Goal: Task Accomplishment & Management: Manage account settings

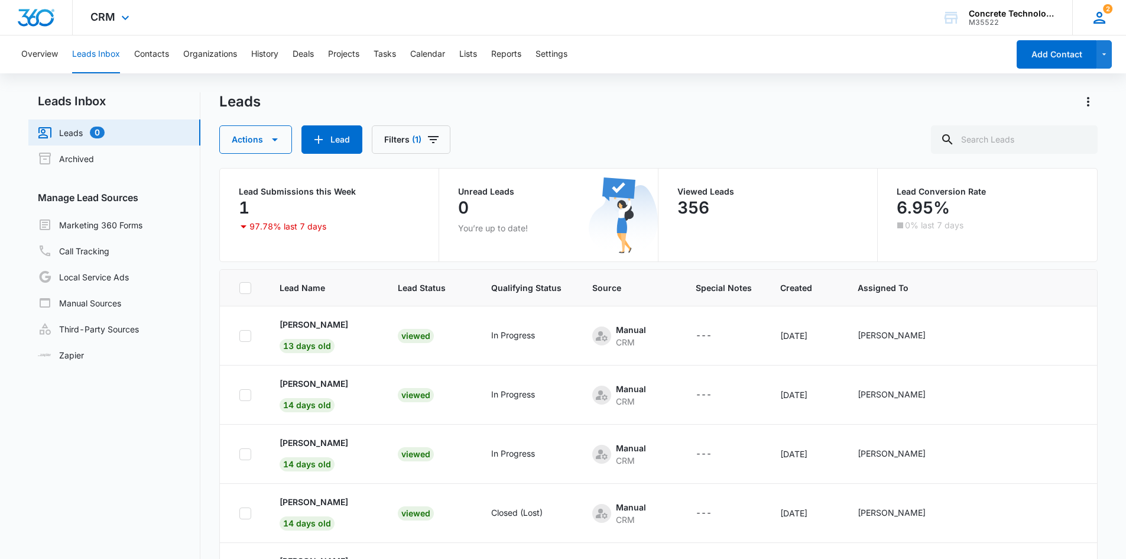
click at [1098, 21] on icon at bounding box center [1100, 18] width 18 height 18
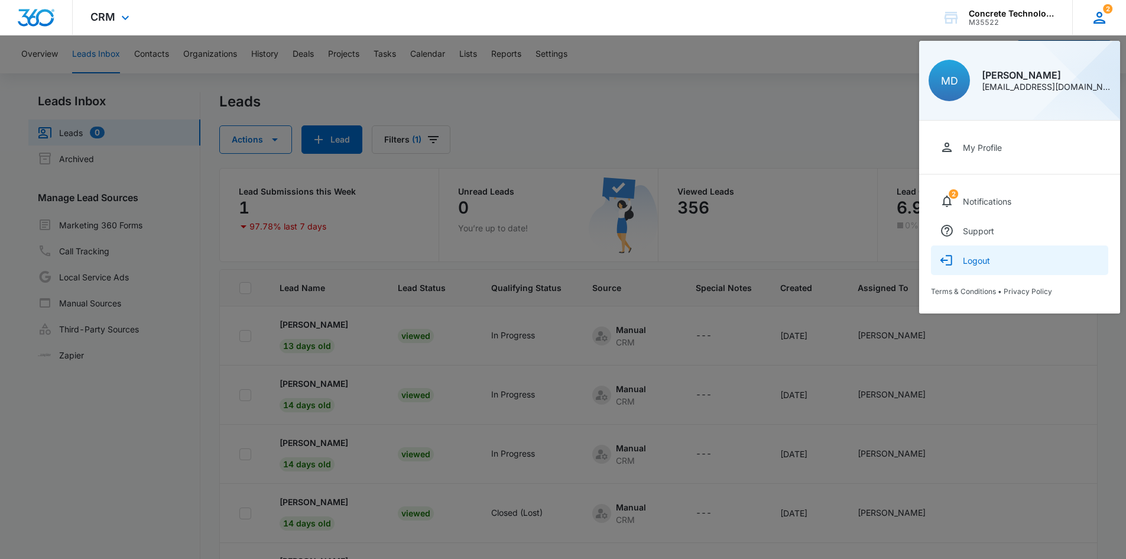
click at [978, 264] on div "Logout" at bounding box center [976, 260] width 27 height 10
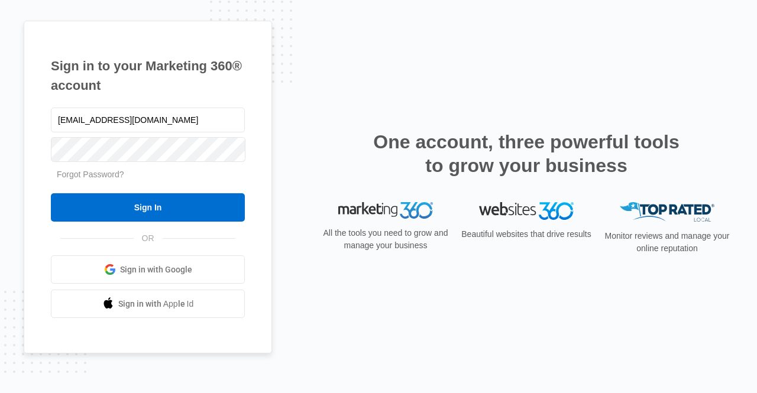
type input "mdelduca@flycti.com"
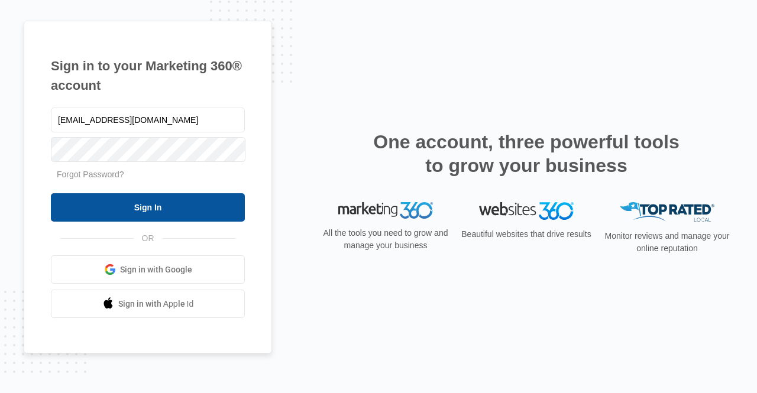
click at [173, 203] on input "Sign In" at bounding box center [148, 207] width 194 height 28
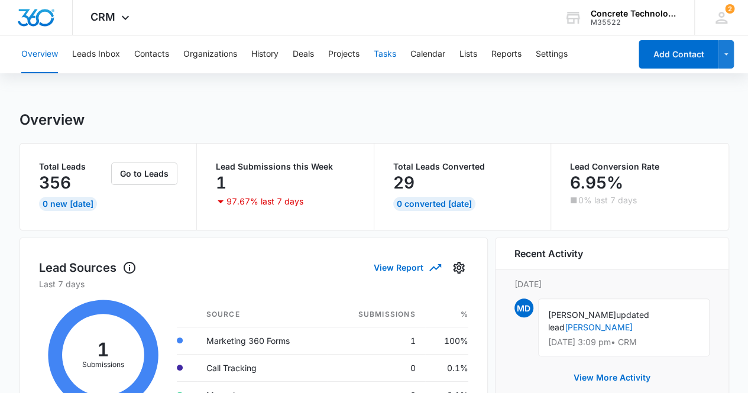
click at [388, 56] on button "Tasks" at bounding box center [385, 54] width 22 height 38
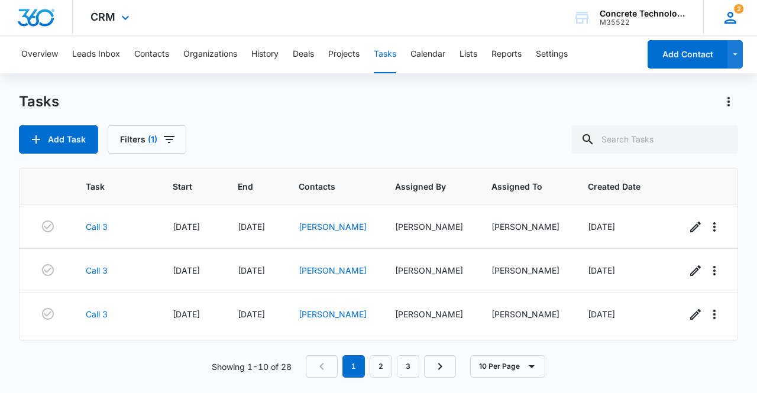
click at [731, 14] on icon at bounding box center [730, 18] width 18 height 18
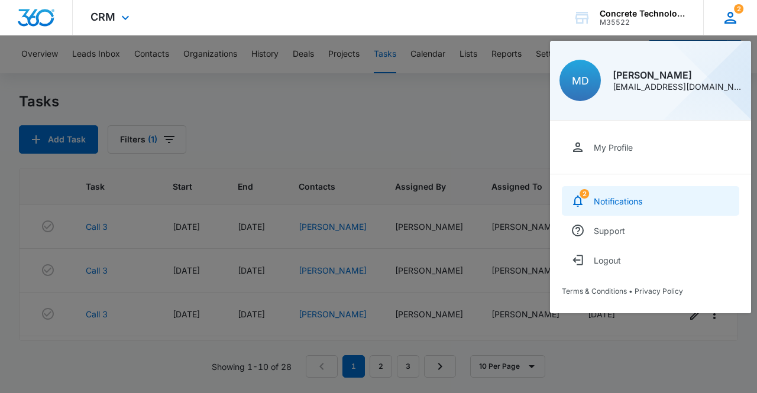
click at [637, 202] on div "Notifications" at bounding box center [618, 201] width 48 height 10
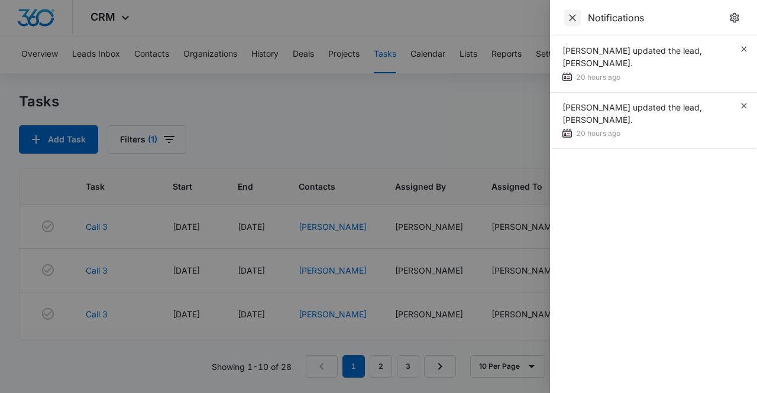
click at [572, 21] on icon "Close" at bounding box center [572, 18] width 12 height 12
